Goal: Navigation & Orientation: Find specific page/section

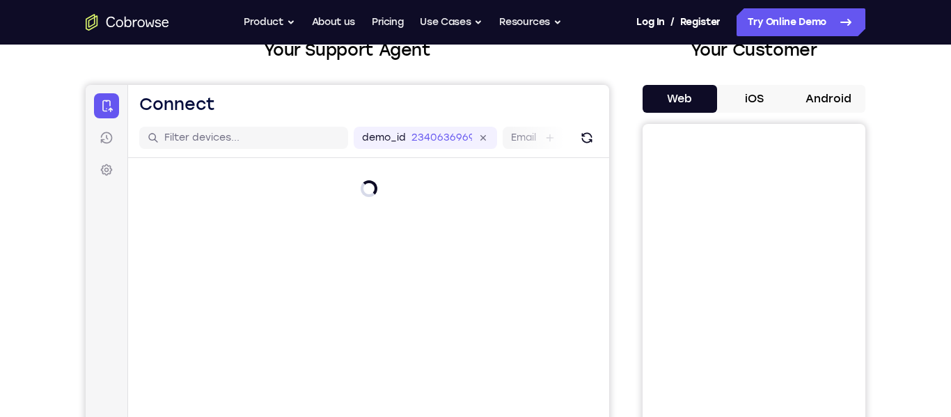
click at [825, 102] on button "Android" at bounding box center [828, 99] width 74 height 28
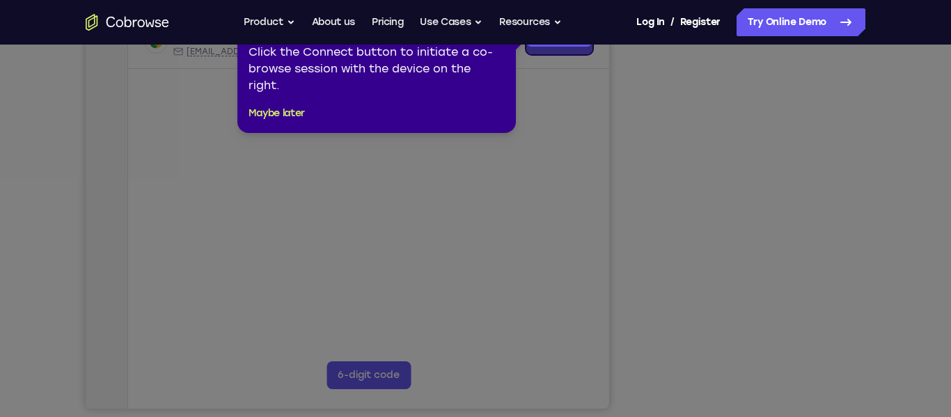
scroll to position [246, 0]
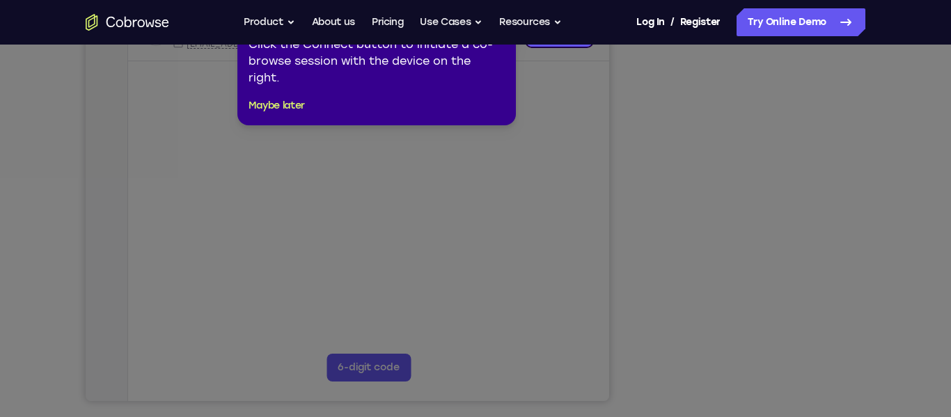
click at [709, 346] on icon at bounding box center [475, 208] width 951 height 417
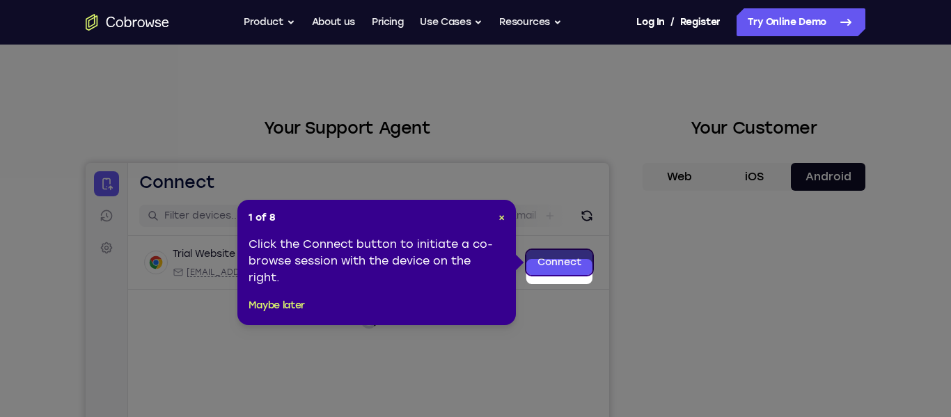
scroll to position [0, 0]
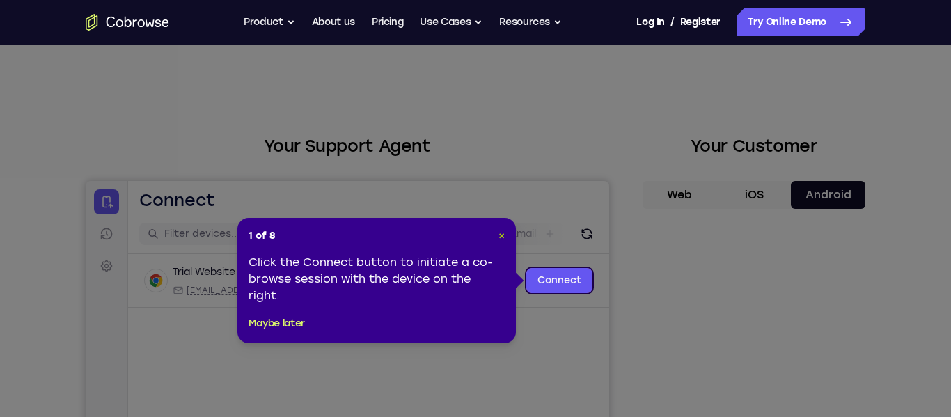
click at [501, 239] on span "×" at bounding box center [501, 236] width 6 height 12
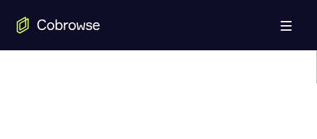
scroll to position [807, 0]
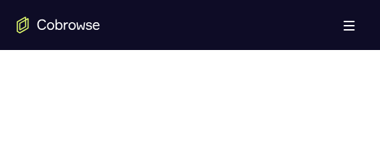
click at [302, 80] on div at bounding box center [190, 158] width 347 height 428
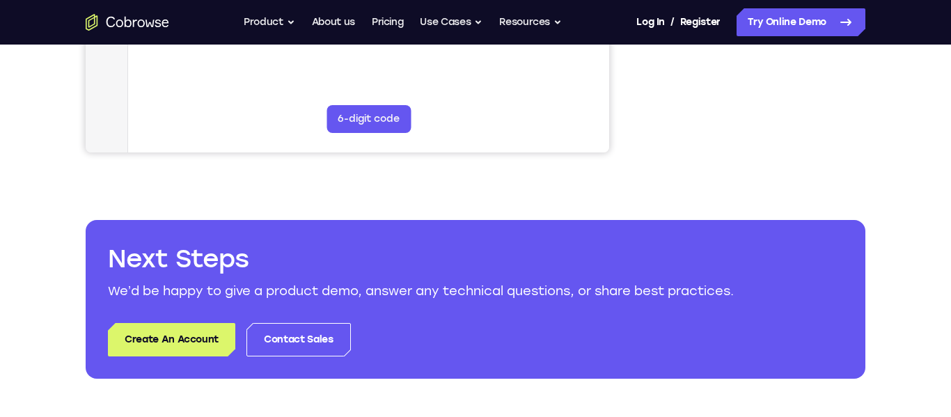
scroll to position [496, 0]
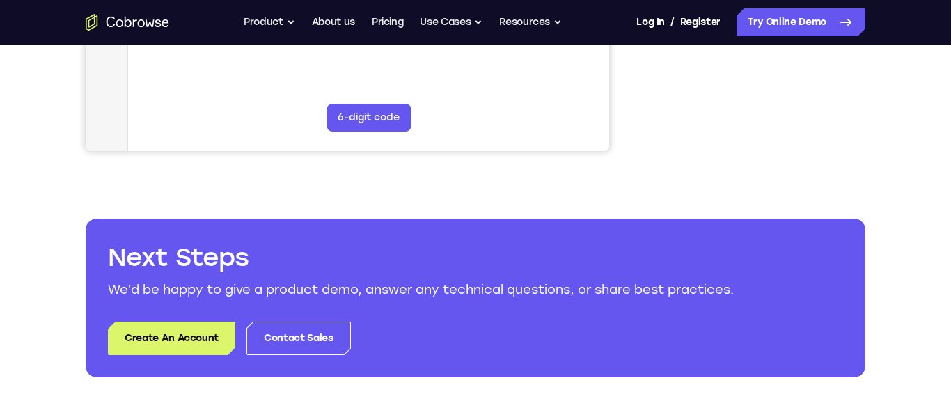
click at [515, 204] on div "Your Support Agent Your Customer Web iOS Android Next Steps We’d be happy to gi…" at bounding box center [475, 7] width 891 height 918
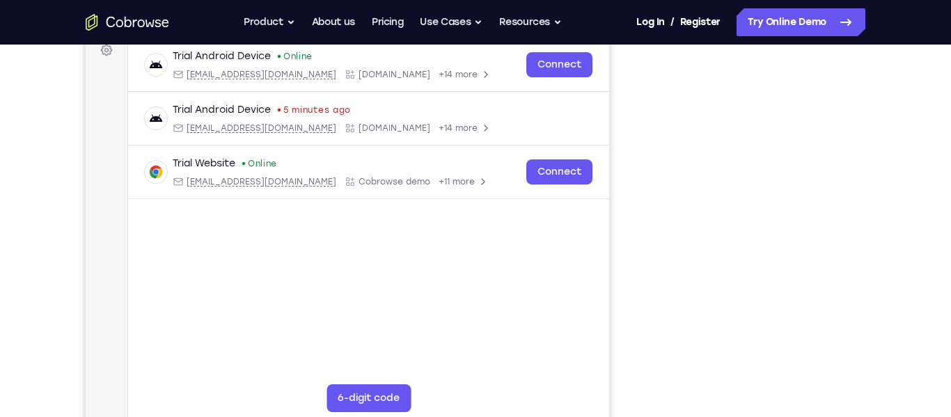
scroll to position [209, 0]
